Goal: Task Accomplishment & Management: Manage account settings

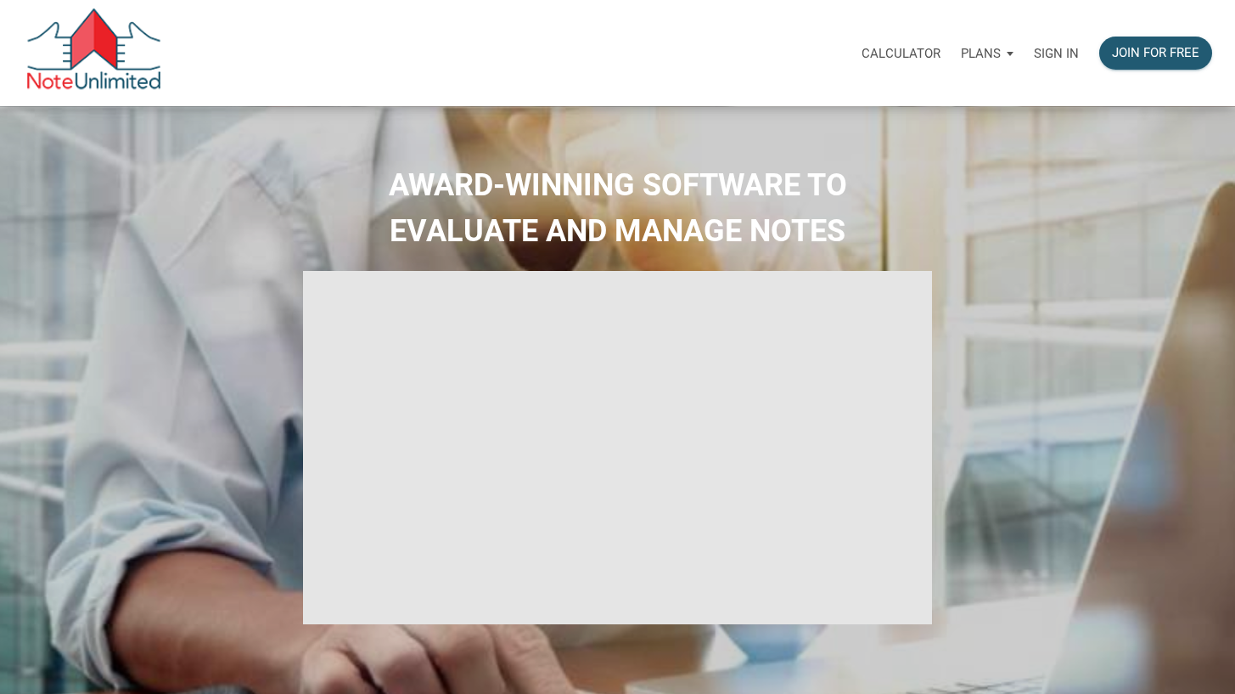
select select
type input "Introduction to new features"
select select
click at [1044, 53] on p "Sign in" at bounding box center [1056, 53] width 45 height 15
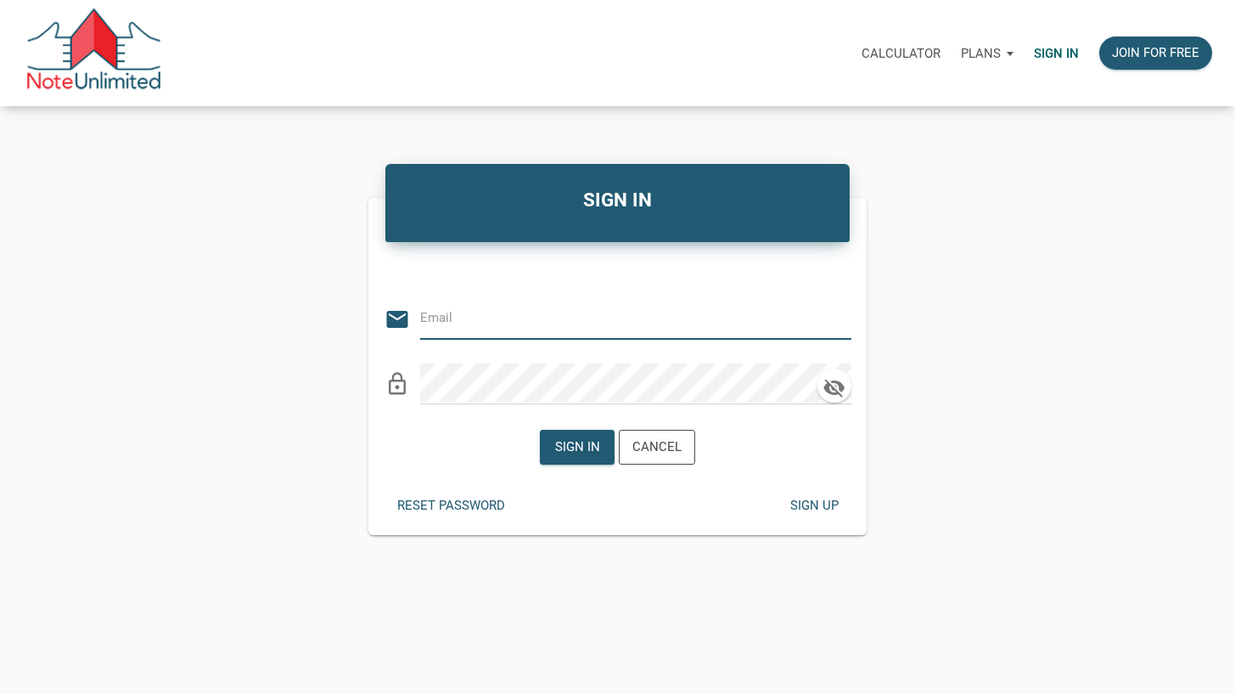
type input "[PERSON_NAME][EMAIL_ADDRESS][DOMAIN_NAME]"
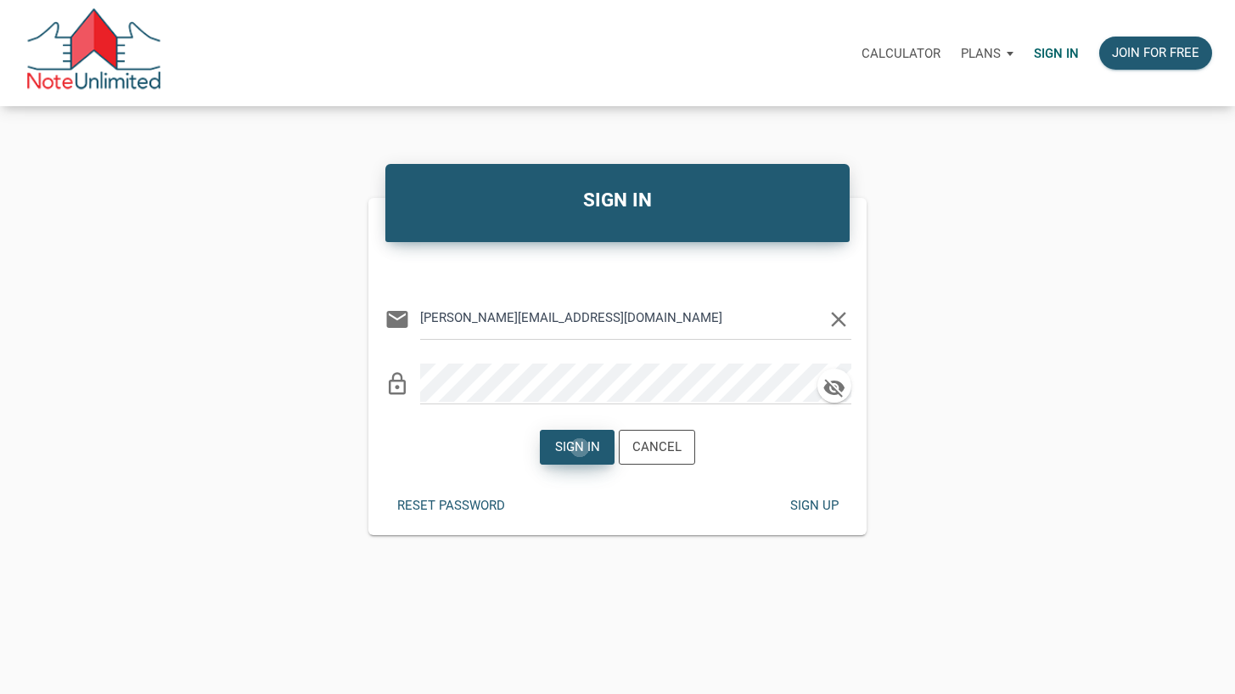
click at [581, 447] on div "Sign in" at bounding box center [577, 447] width 45 height 20
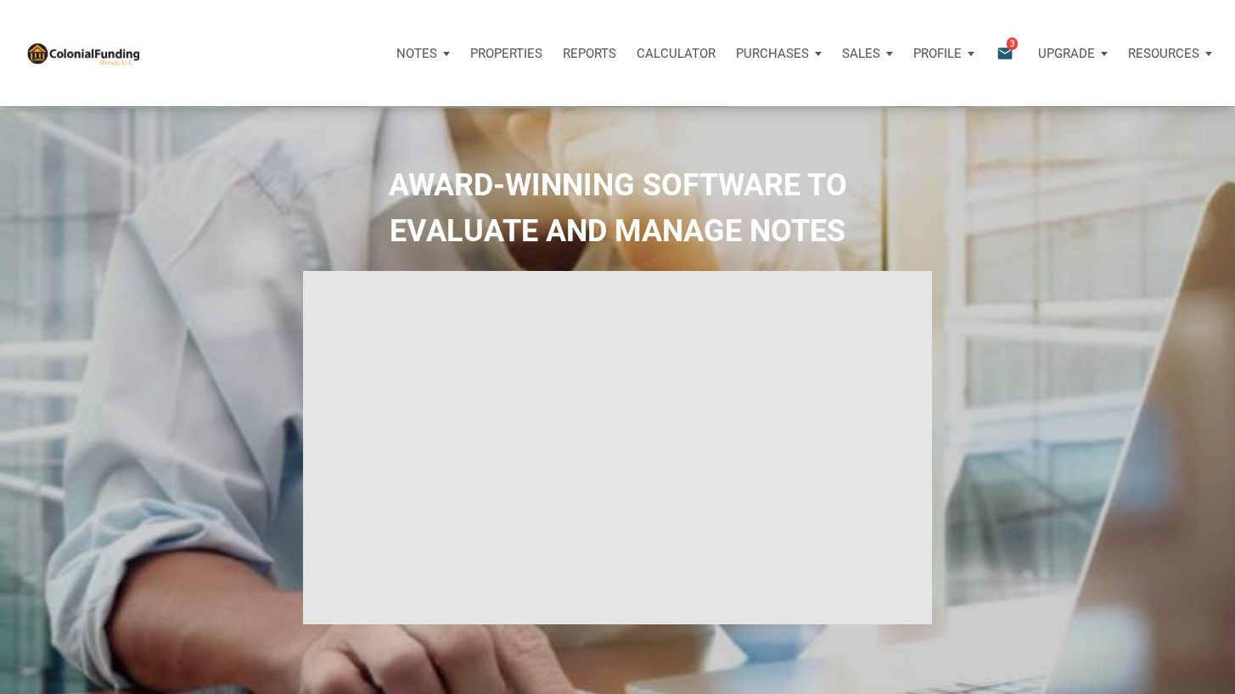
click at [1007, 45] on span "3" at bounding box center [1012, 44] width 11 height 14
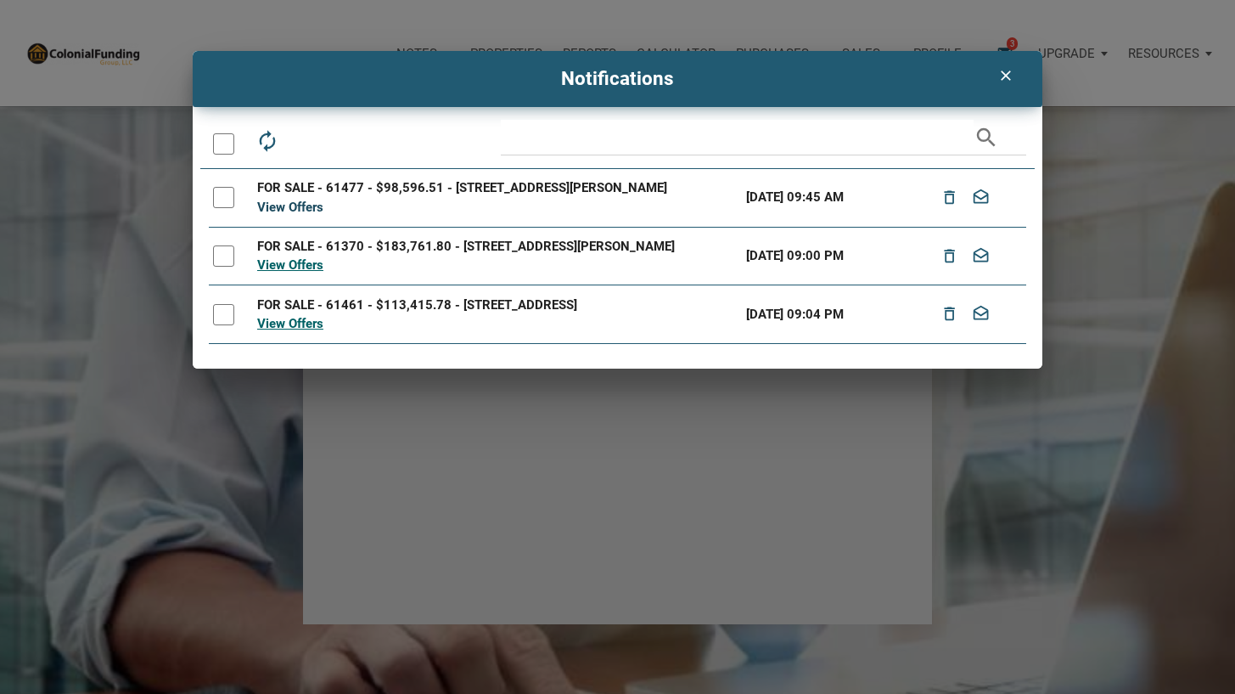
click at [302, 207] on link "View Offers" at bounding box center [290, 207] width 66 height 15
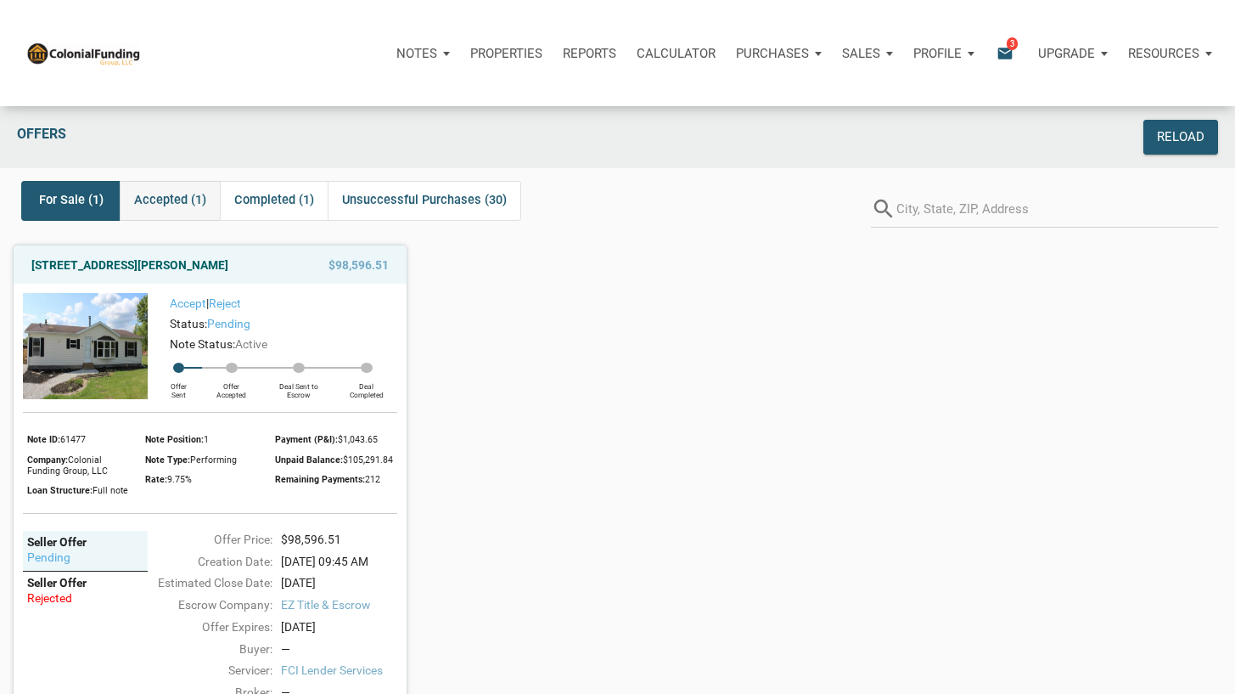
click at [173, 198] on span "Accepted (1)" at bounding box center [170, 200] width 72 height 20
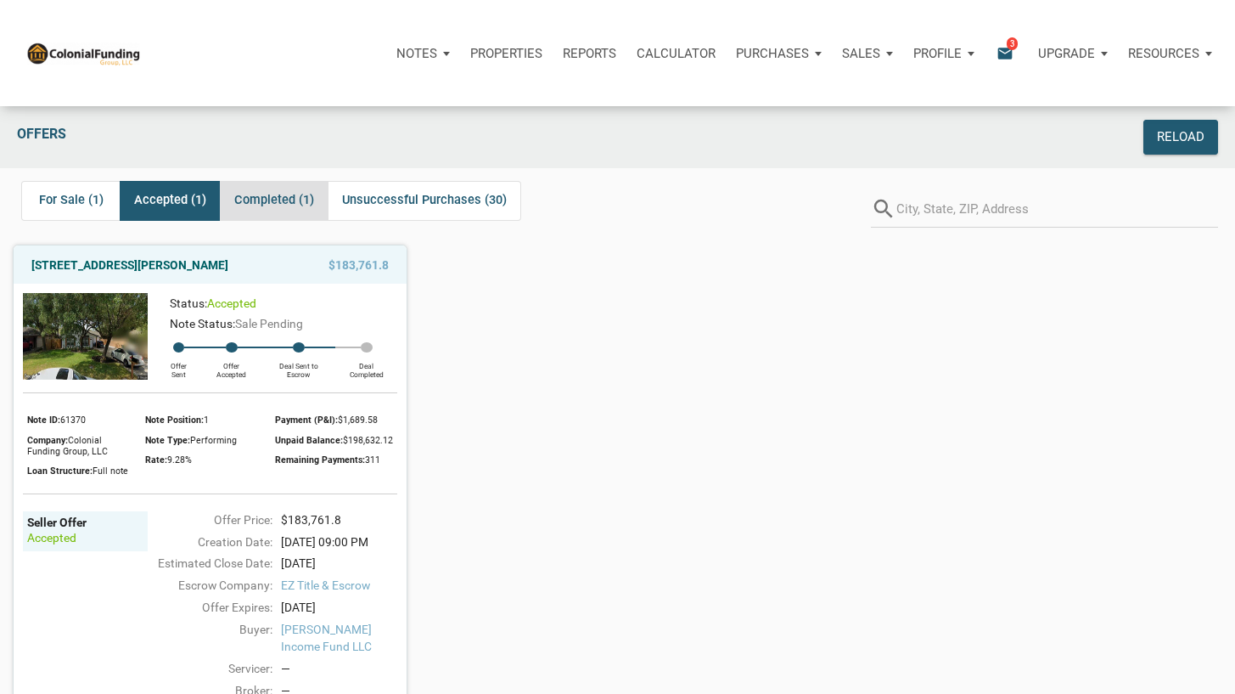
click at [274, 200] on span "Completed (1)" at bounding box center [274, 200] width 80 height 20
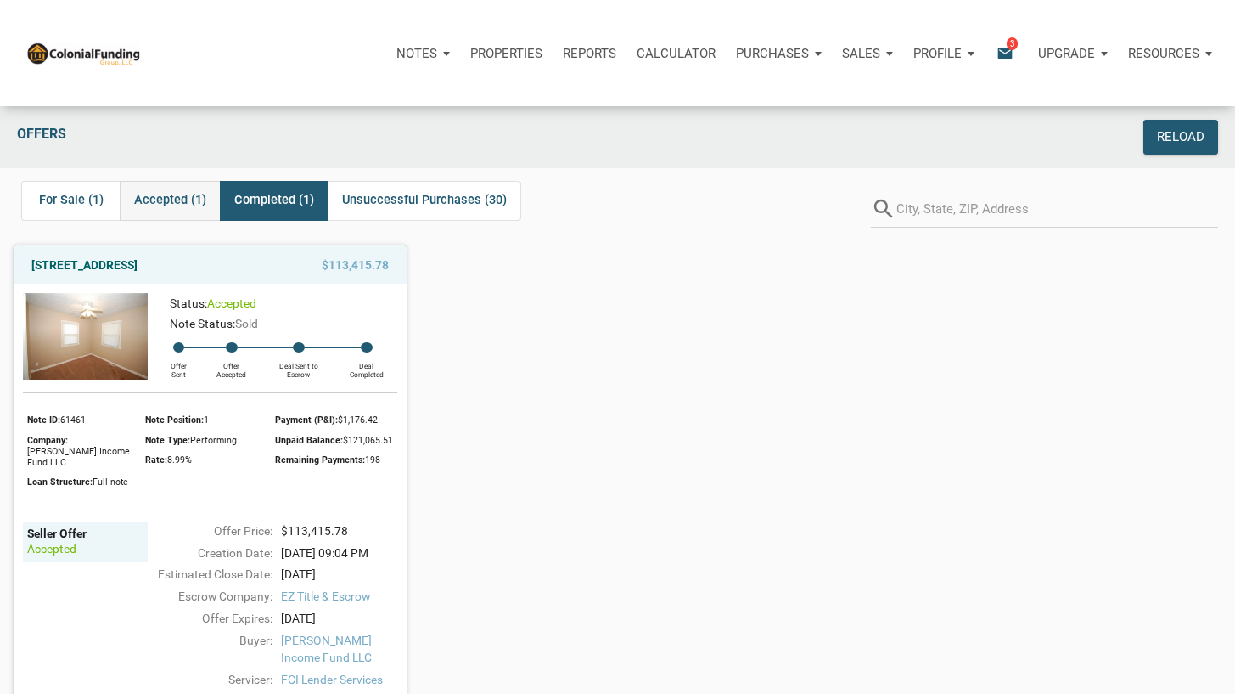
click at [178, 201] on span "Accepted (1)" at bounding box center [170, 200] width 72 height 20
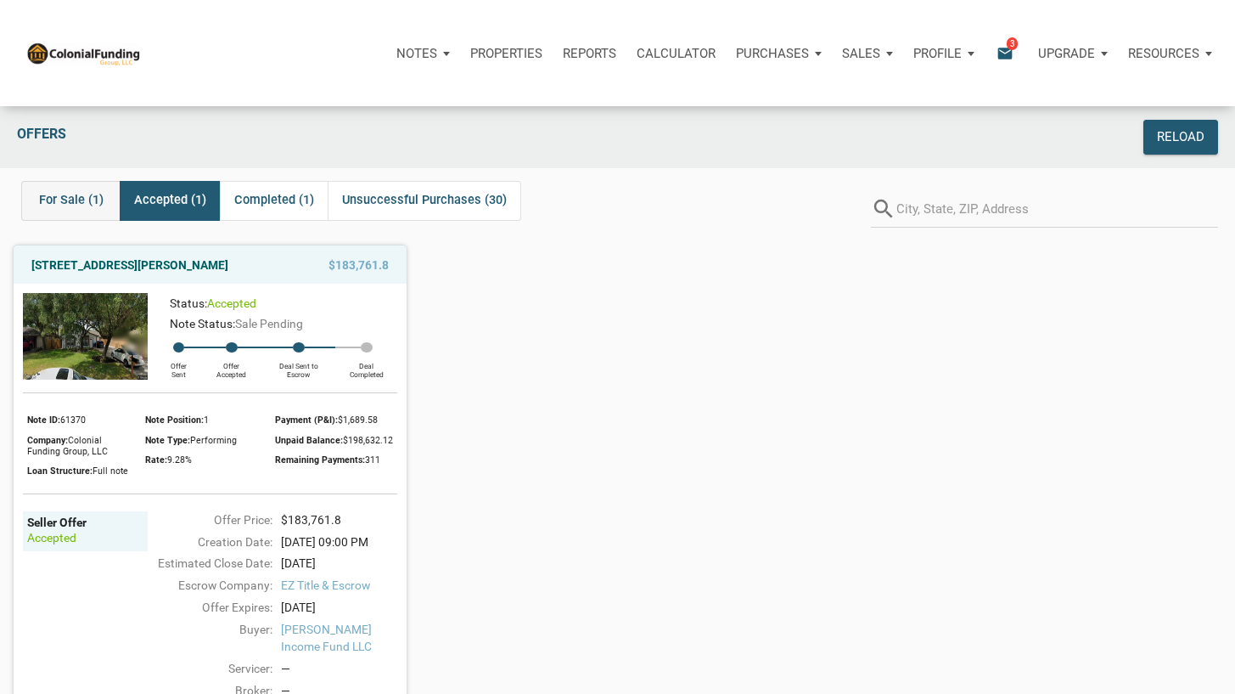
click at [73, 206] on span "For Sale (1)" at bounding box center [71, 200] width 65 height 20
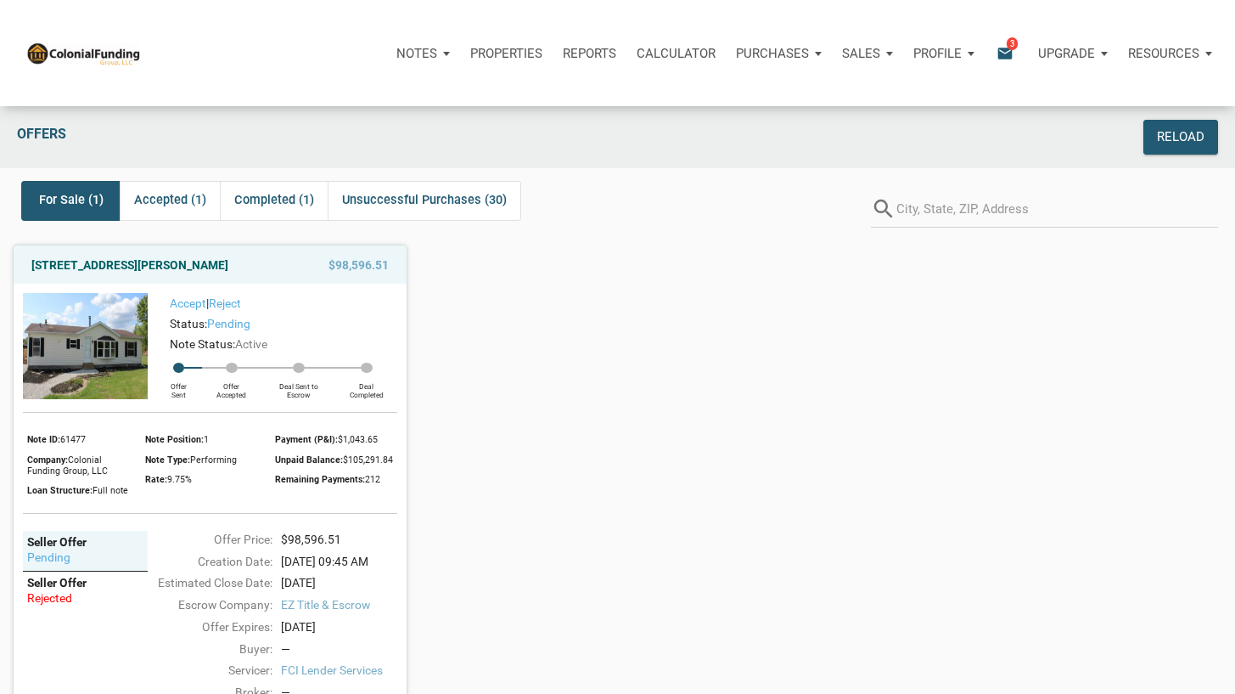
click at [970, 54] on div "Profile" at bounding box center [944, 53] width 82 height 51
click at [850, 136] on link "Logout" at bounding box center [898, 133] width 161 height 35
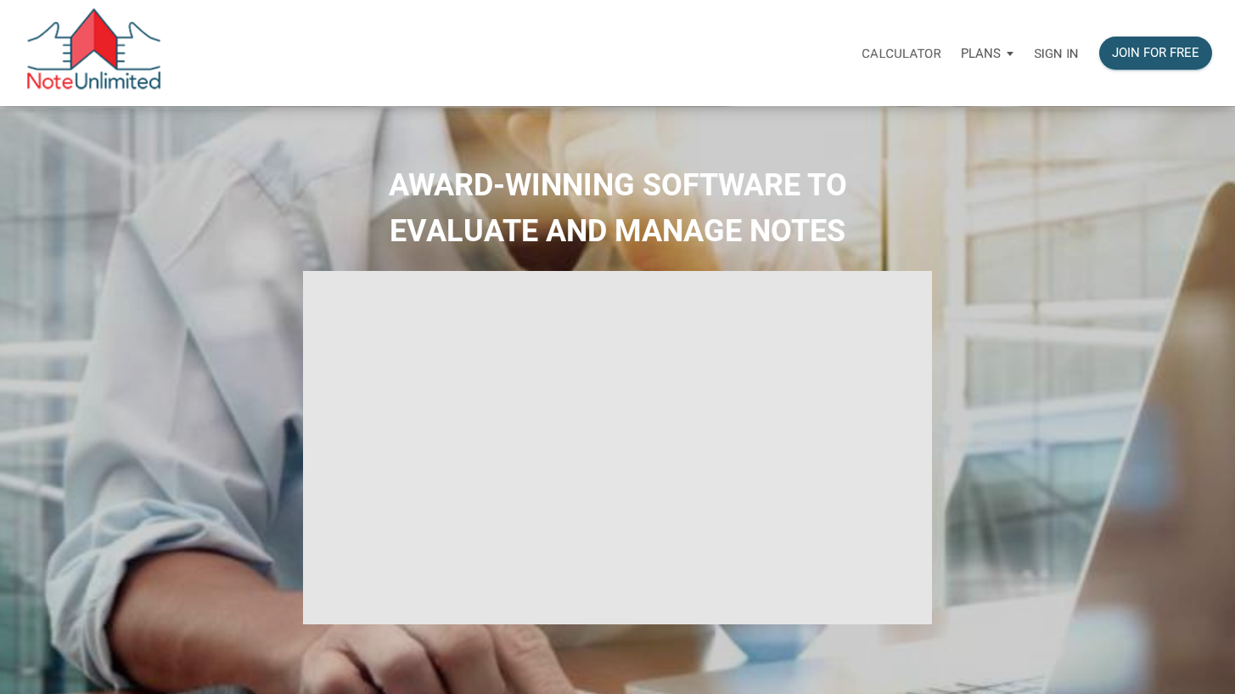
type input "Introduction to new features"
select select
